Goal: Use online tool/utility

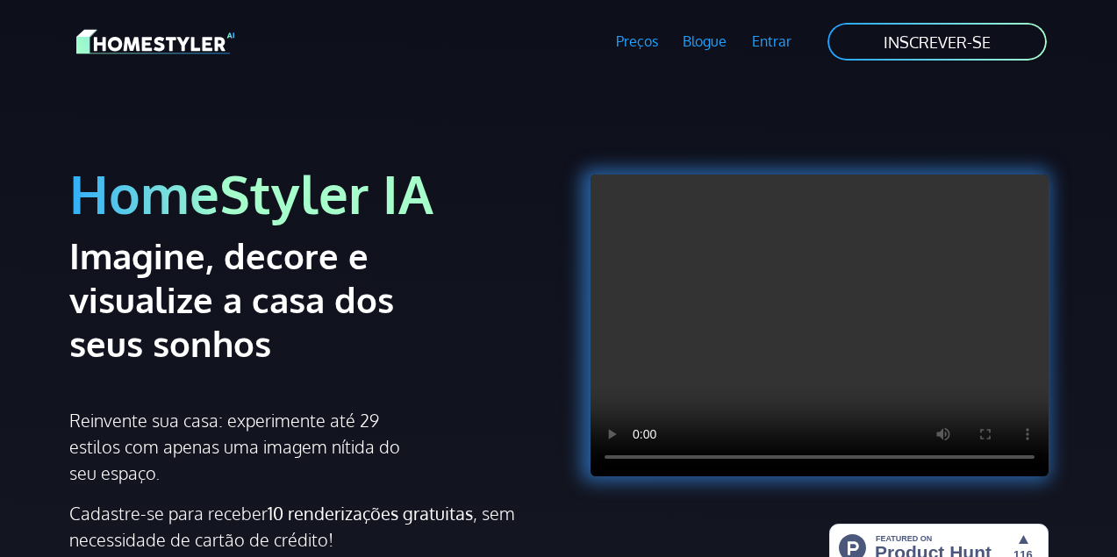
click at [640, 103] on div "HomeStyler IA Imagine, decore e visualize a casa dos seus sonhos Reinvente sua …" at bounding box center [559, 359] width 1000 height 553
click at [776, 42] on font "Entrar" at bounding box center [771, 41] width 39 height 18
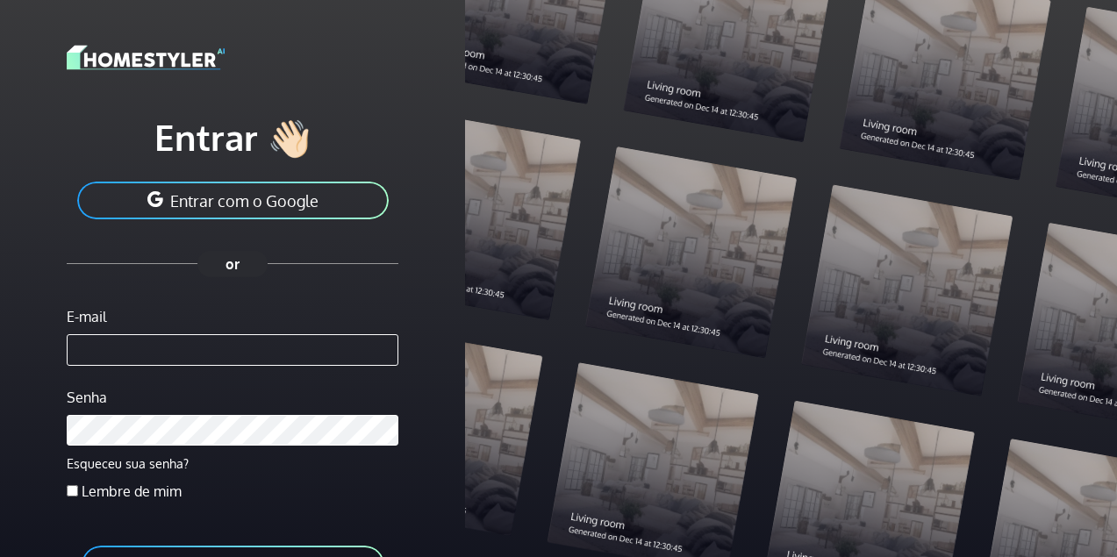
click at [201, 203] on font "Entrar com o Google" at bounding box center [244, 200] width 148 height 19
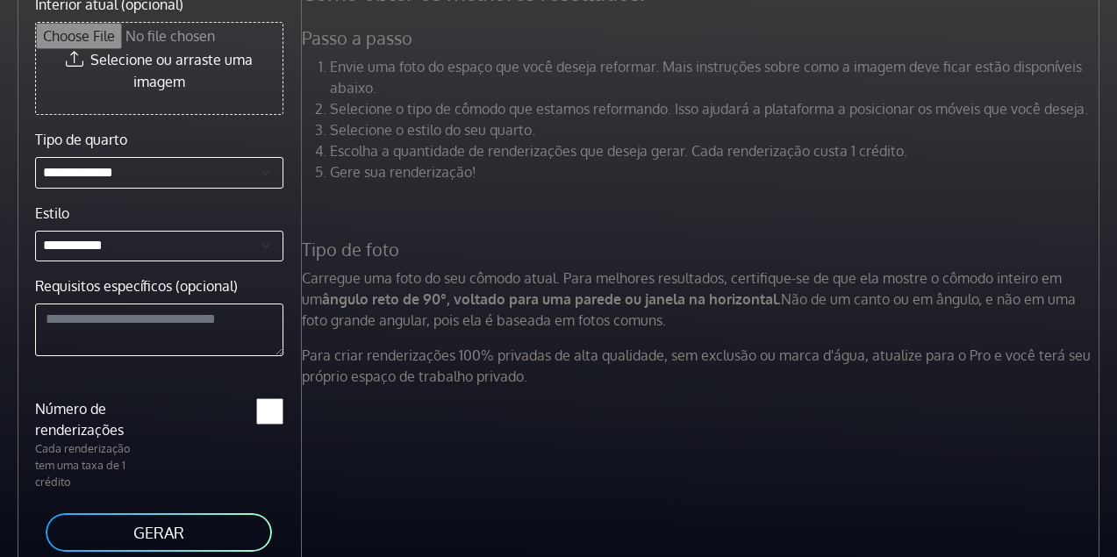
scroll to position [104, 0]
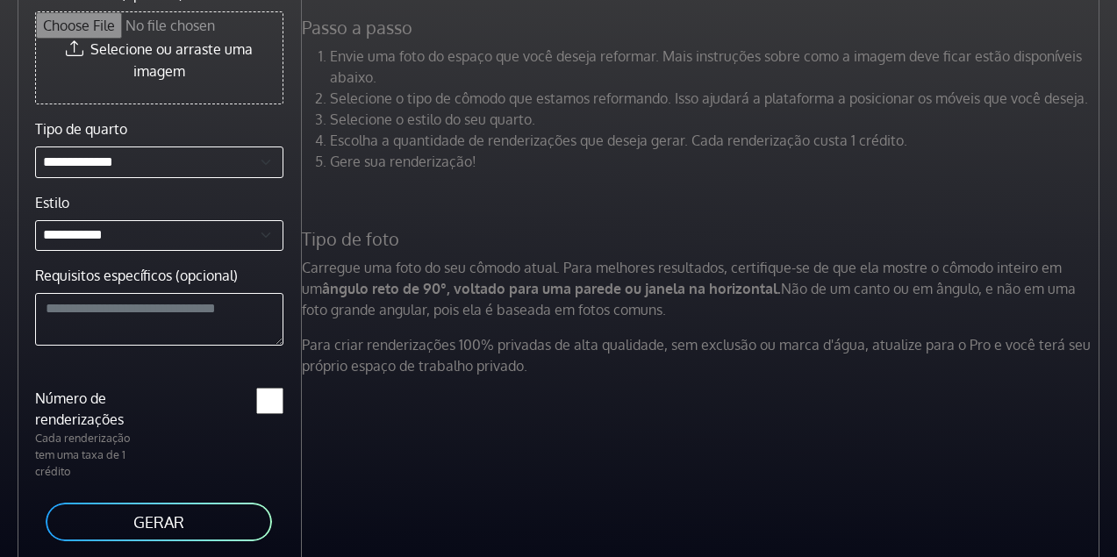
click at [95, 528] on button "GERAR" at bounding box center [159, 521] width 230 height 41
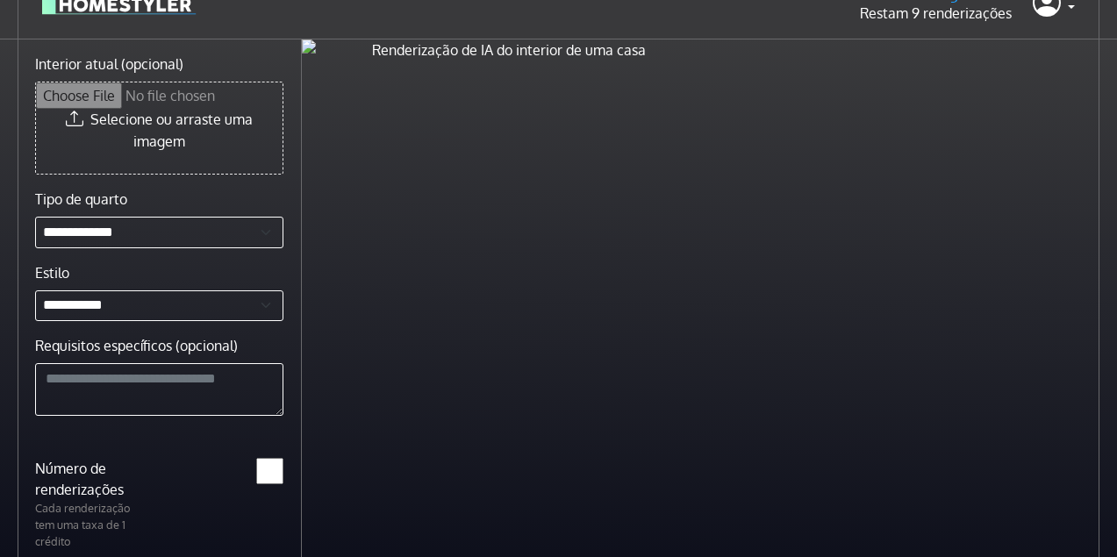
scroll to position [6, 0]
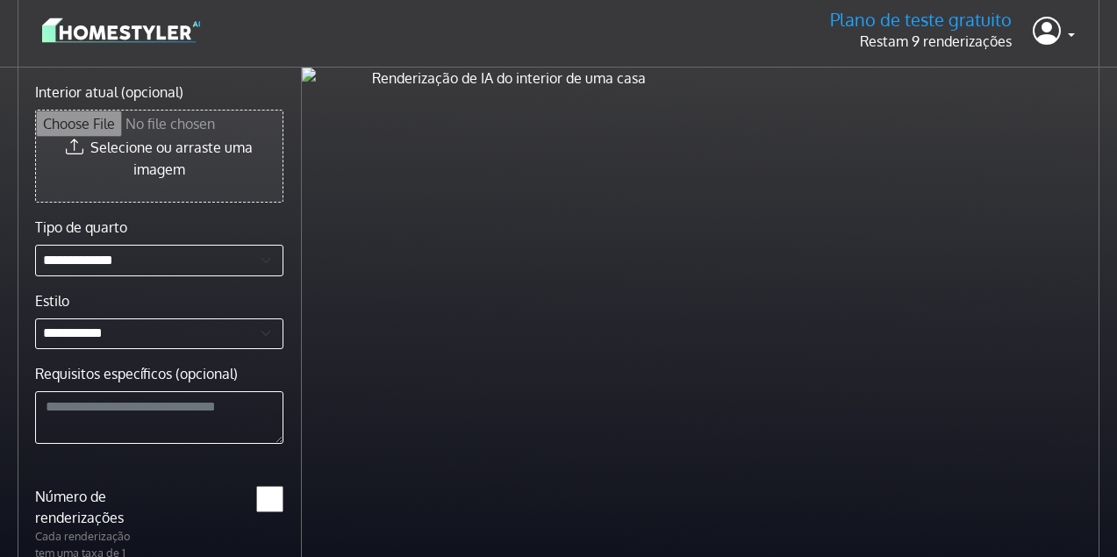
click at [154, 161] on input "Interior atual (opcional)" at bounding box center [159, 156] width 247 height 91
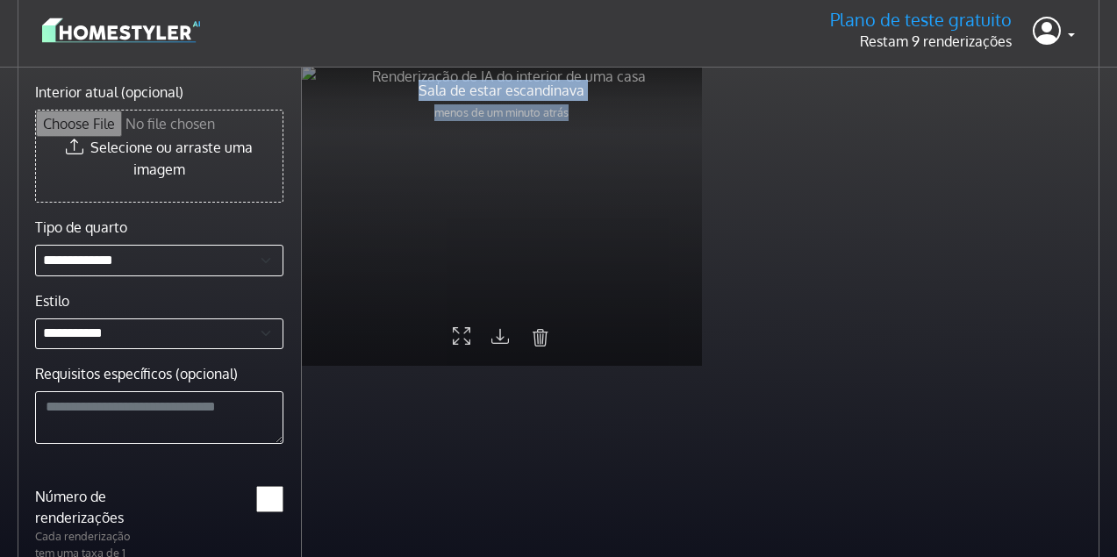
drag, startPoint x: 455, startPoint y: 333, endPoint x: 563, endPoint y: 361, distance: 112.4
click at [563, 361] on div "Sala de estar escandinava menos de um minuto atrás" at bounding box center [502, 216] width 400 height 300
click at [545, 333] on icon "submit" at bounding box center [541, 337] width 18 height 23
